Goal: Transaction & Acquisition: Purchase product/service

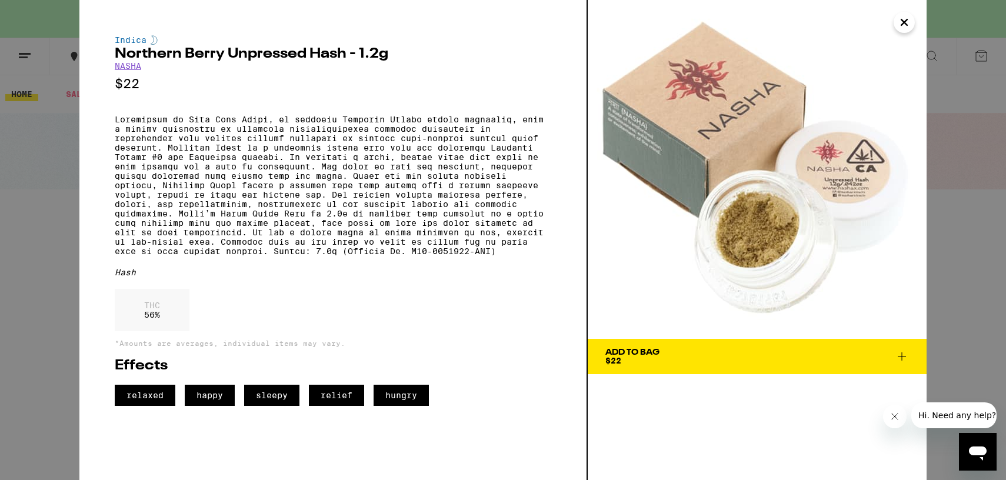
click at [128, 67] on link "NASHA" at bounding box center [128, 65] width 26 height 9
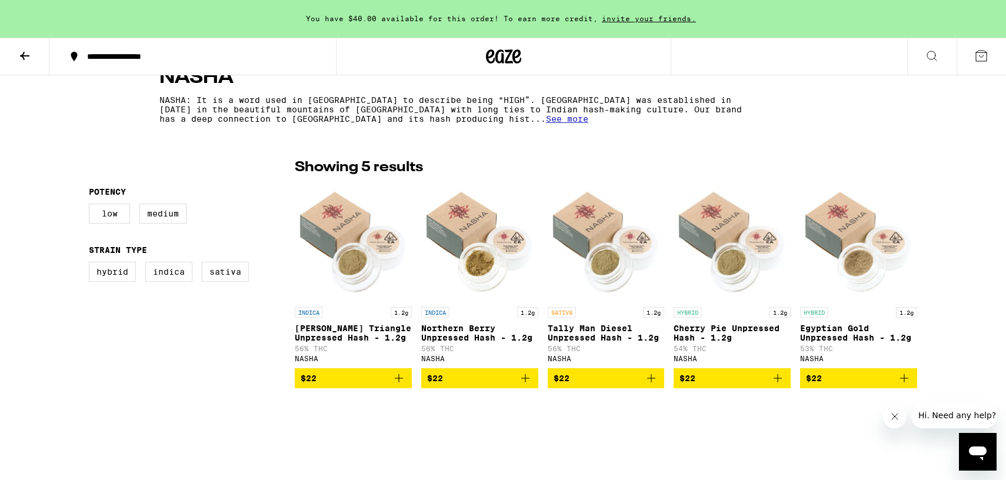
scroll to position [235, 0]
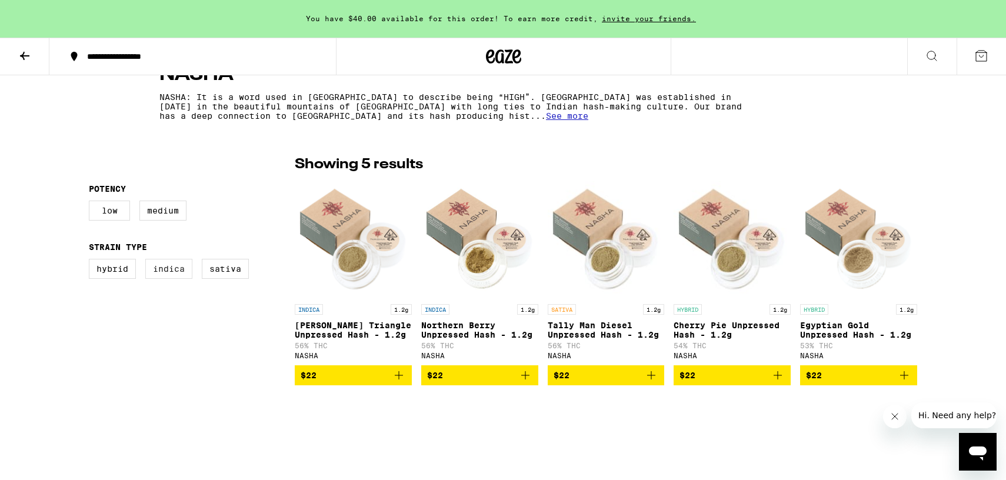
click at [177, 270] on label "Indica" at bounding box center [168, 269] width 47 height 20
click at [92, 261] on input "Indica" at bounding box center [91, 261] width 1 height 1
checkbox input "true"
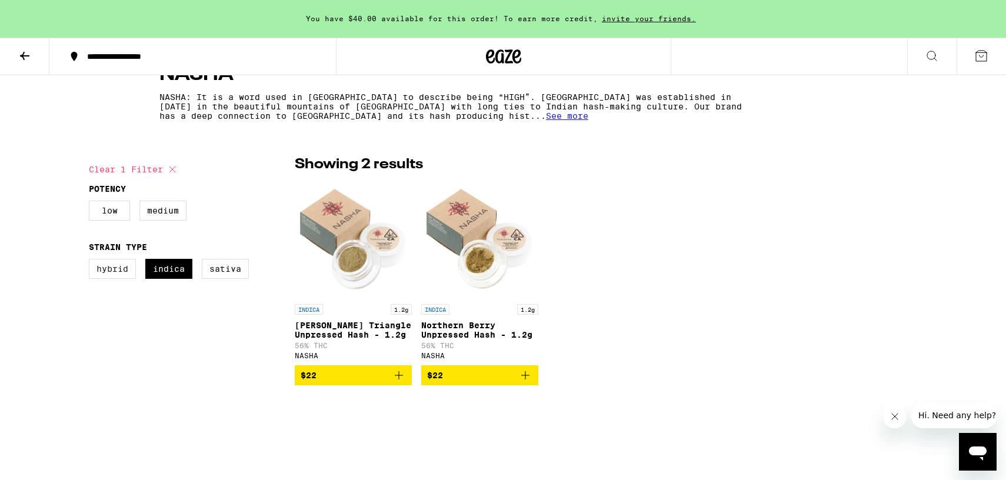
click at [114, 271] on label "Hybrid" at bounding box center [112, 269] width 47 height 20
click at [92, 261] on input "Hybrid" at bounding box center [91, 261] width 1 height 1
checkbox input "true"
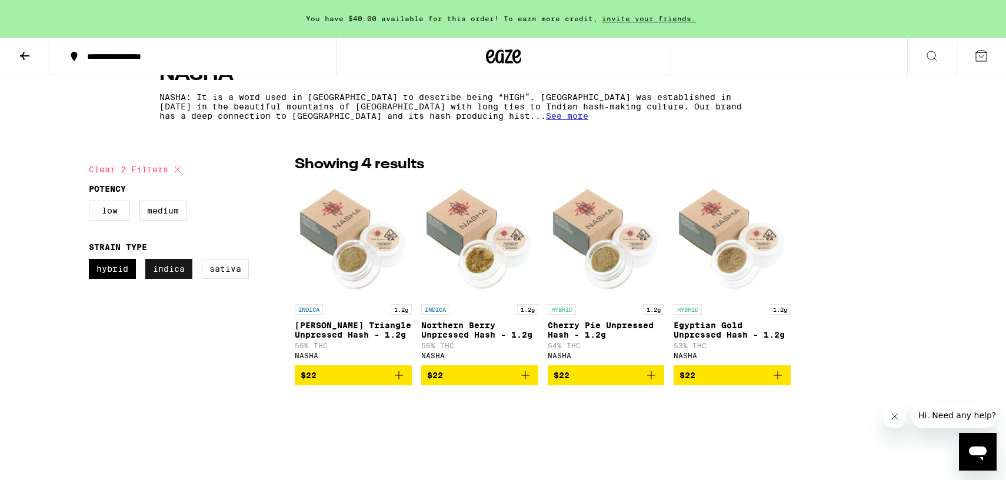
click at [153, 270] on label "Indica" at bounding box center [168, 269] width 47 height 20
click at [92, 261] on input "Indica" at bounding box center [91, 261] width 1 height 1
checkbox input "false"
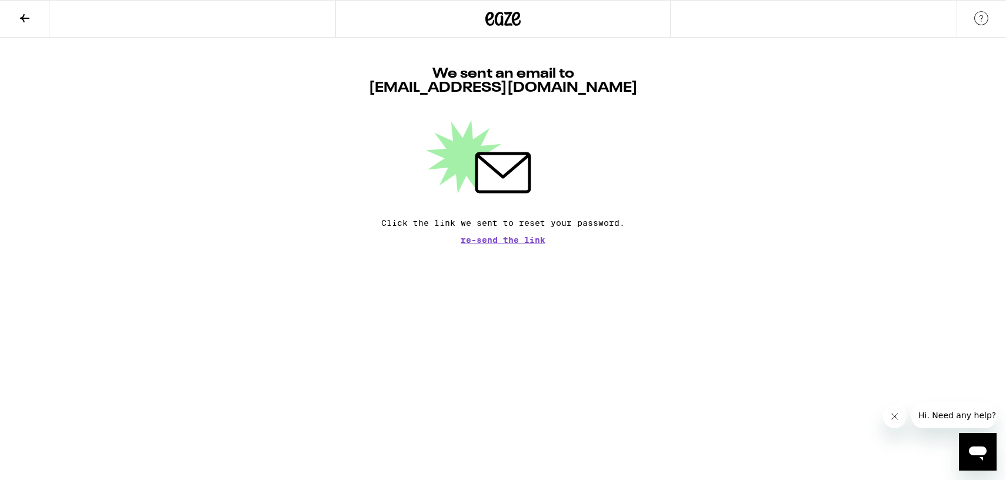
click at [504, 14] on icon at bounding box center [503, 18] width 35 height 21
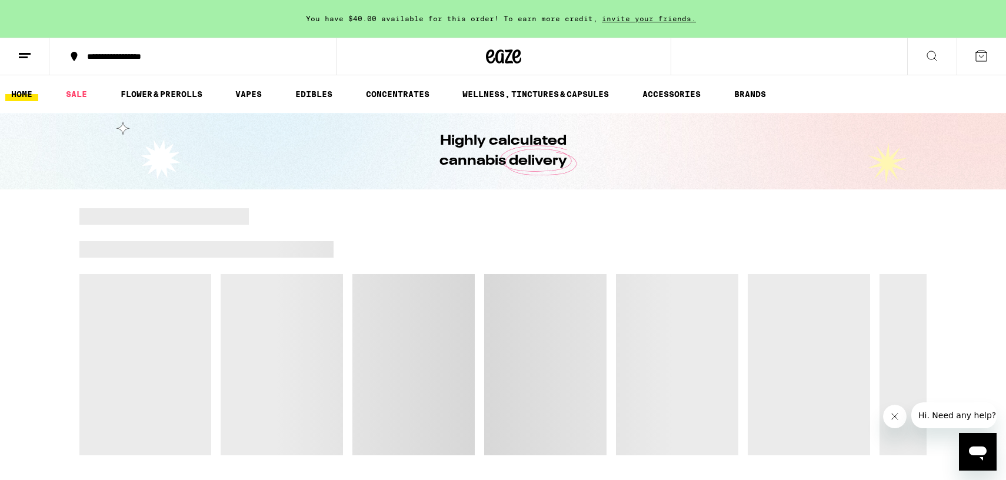
click at [929, 53] on icon at bounding box center [932, 56] width 14 height 14
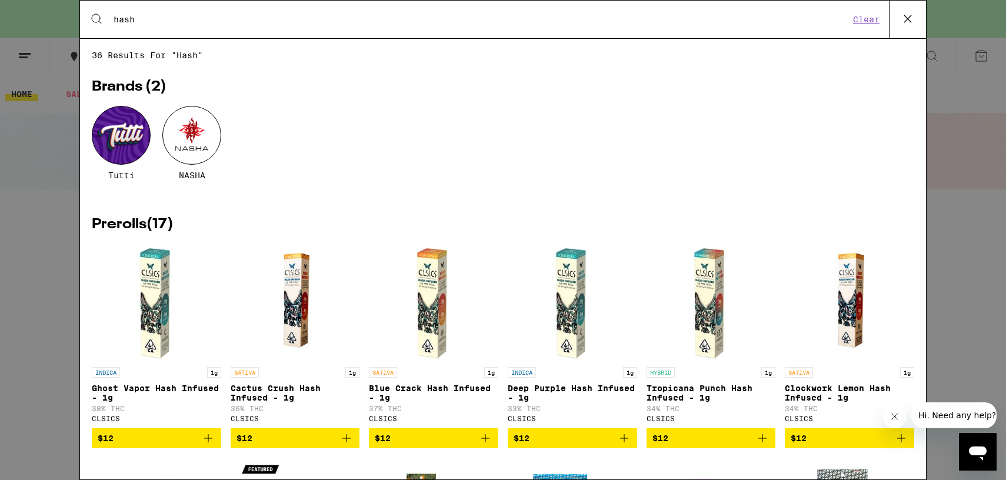
type input "hash"
click at [196, 138] on div at bounding box center [191, 135] width 59 height 59
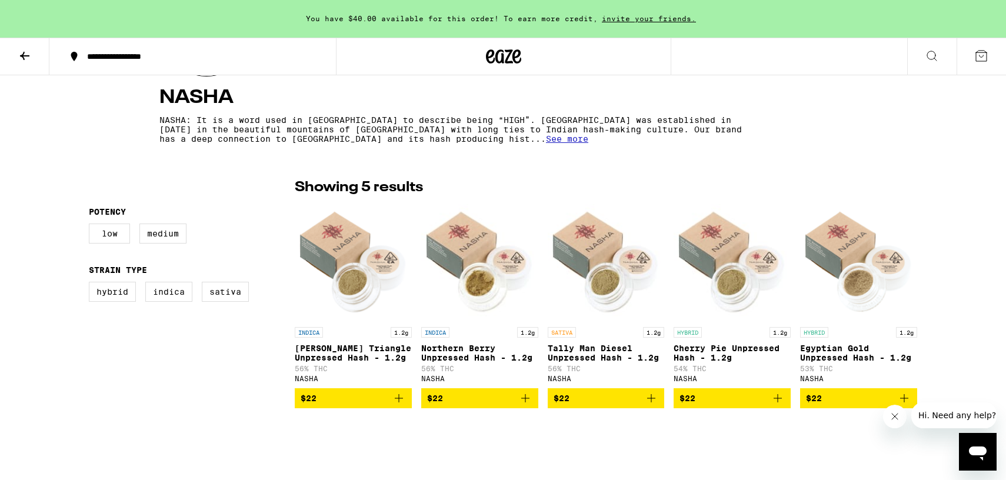
scroll to position [235, 0]
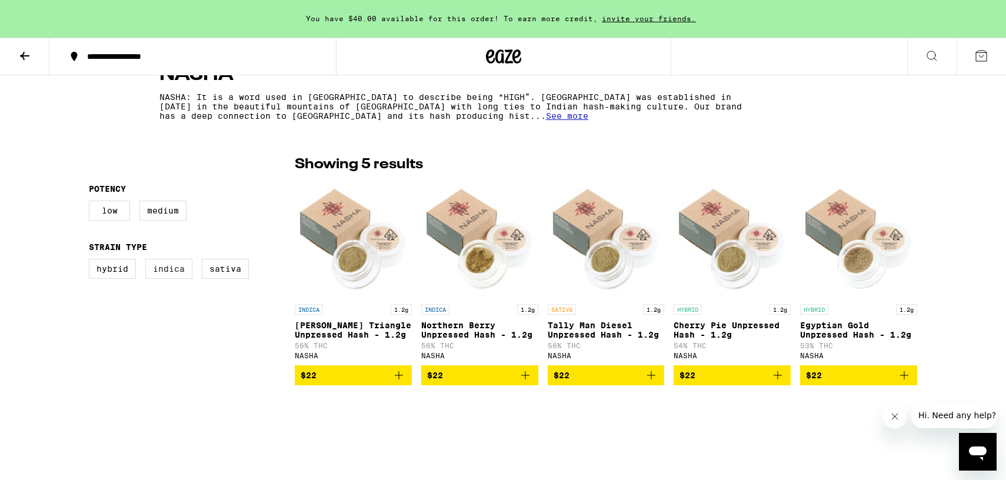
click at [173, 272] on label "Indica" at bounding box center [168, 269] width 47 height 20
click at [92, 261] on input "Indica" at bounding box center [91, 261] width 1 height 1
checkbox input "true"
